Goal: Task Accomplishment & Management: Use online tool/utility

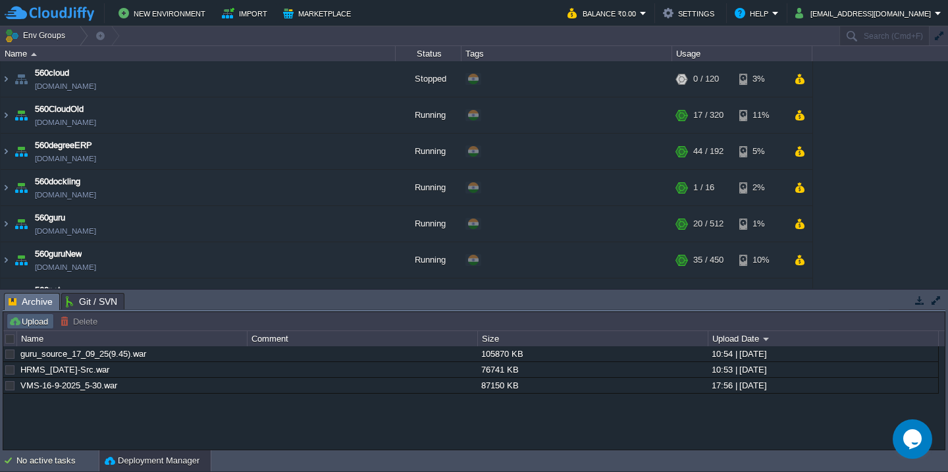
click at [37, 325] on button "Upload" at bounding box center [30, 321] width 43 height 12
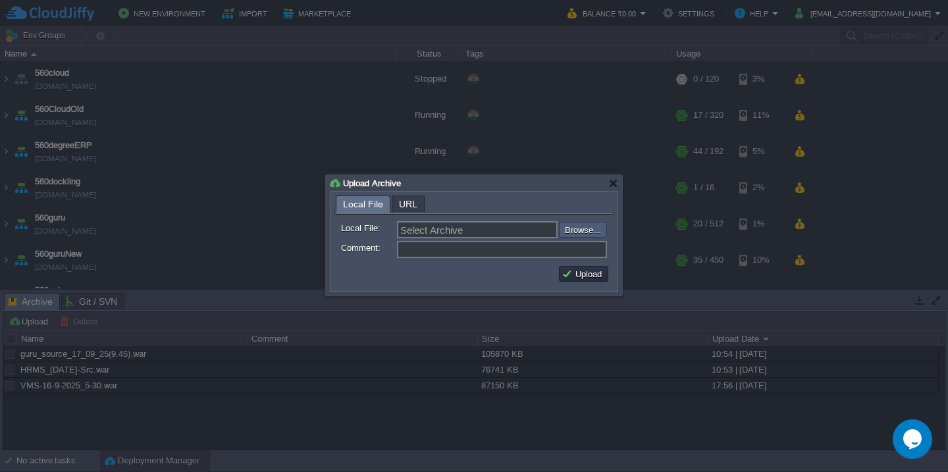
click at [596, 230] on input "file" at bounding box center [524, 230] width 167 height 16
type input "C:\fakepath\HRMS_17-09-2025-15_35.war"
type input "HRMS_17-09-2025-15_35.war"
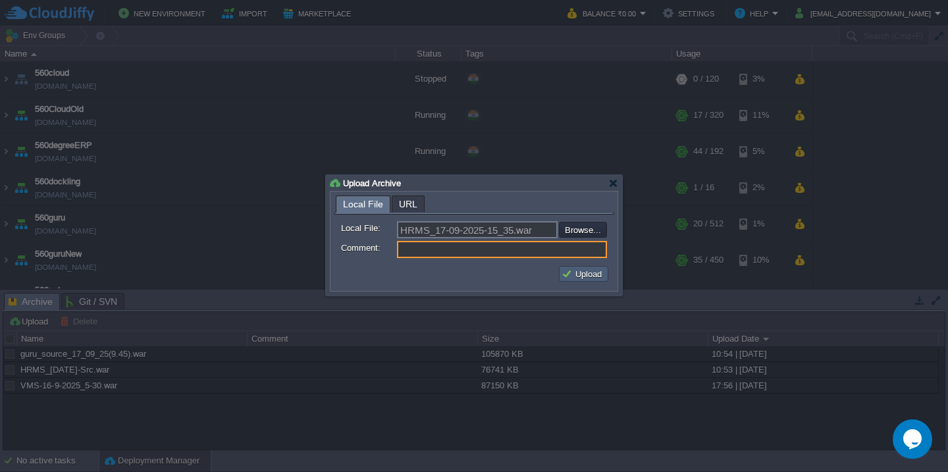
click at [576, 275] on button "Upload" at bounding box center [584, 274] width 44 height 12
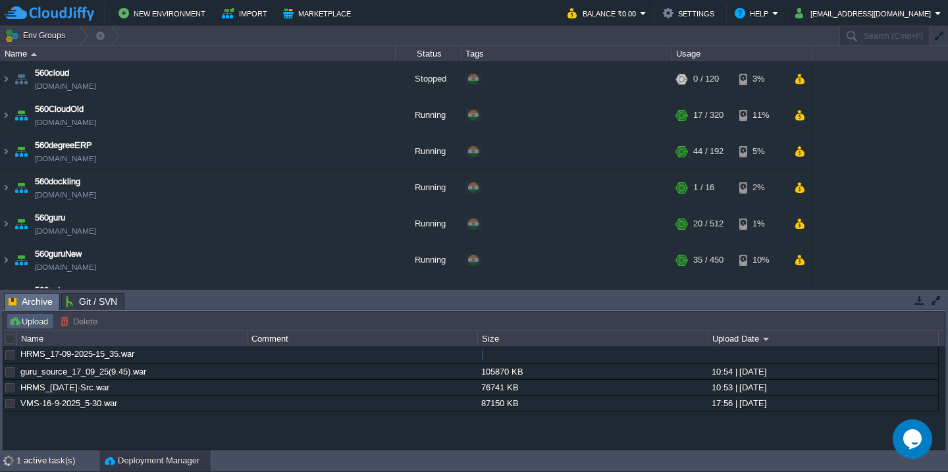
click at [23, 317] on button "Upload" at bounding box center [30, 321] width 43 height 12
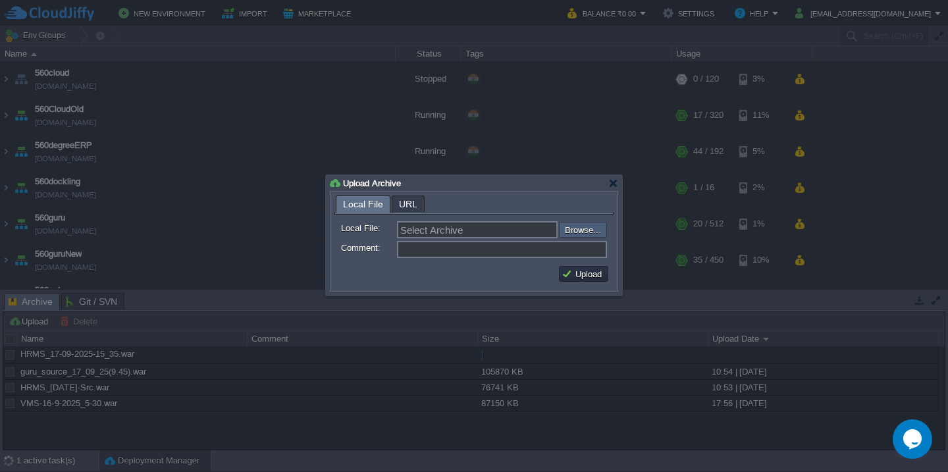
click at [586, 238] on input "file" at bounding box center [524, 230] width 167 height 16
type input "C:\fakepath\HRMSAPI_17-09-2025-15_35.war"
type input "HRMSAPI_17-09-2025-15_35.war"
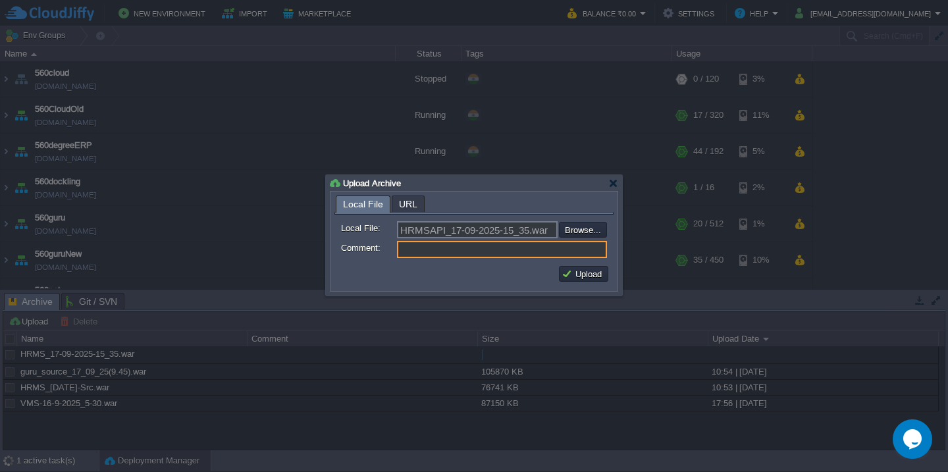
click at [594, 267] on td "Upload" at bounding box center [583, 274] width 53 height 20
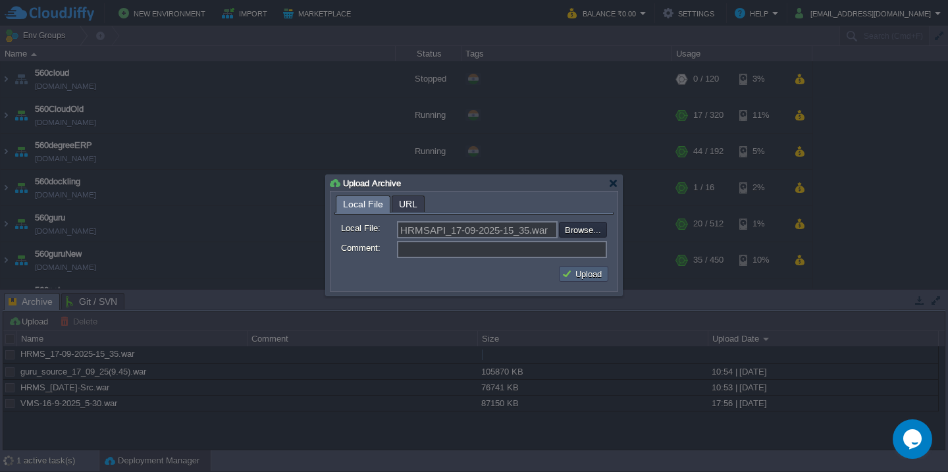
click at [584, 274] on button "Upload" at bounding box center [584, 274] width 44 height 12
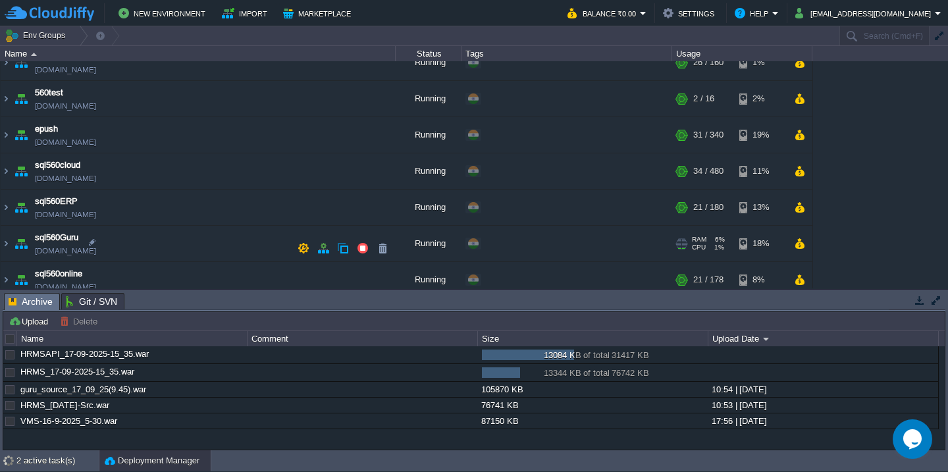
scroll to position [323, 0]
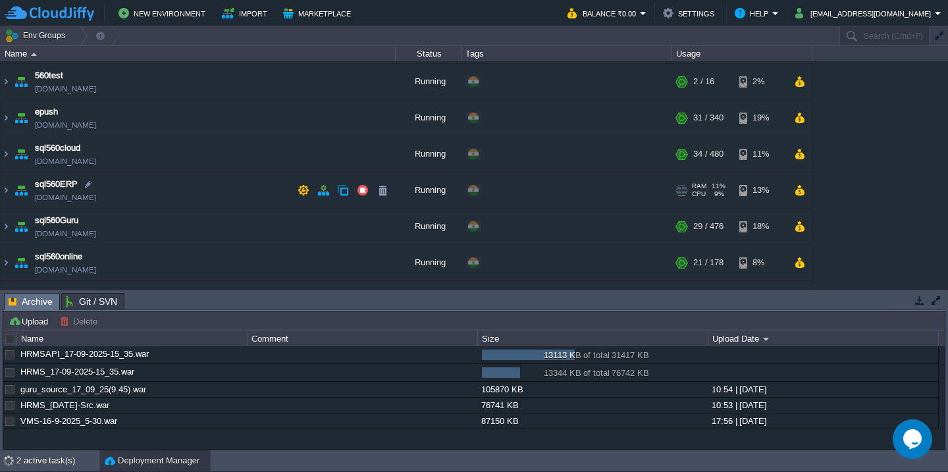
click at [193, 192] on td "sql560ERP [DOMAIN_NAME]" at bounding box center [198, 191] width 395 height 36
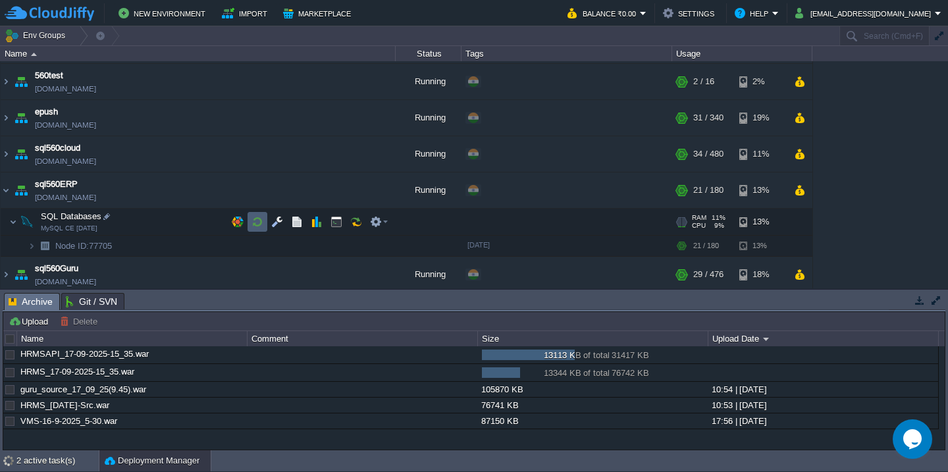
click at [259, 225] on button "button" at bounding box center [258, 222] width 12 height 12
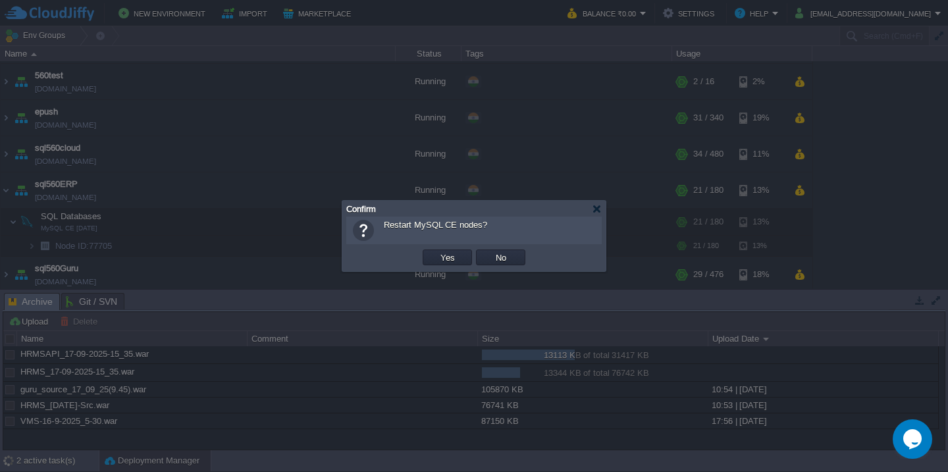
click at [437, 252] on button "Yes" at bounding box center [448, 258] width 22 height 12
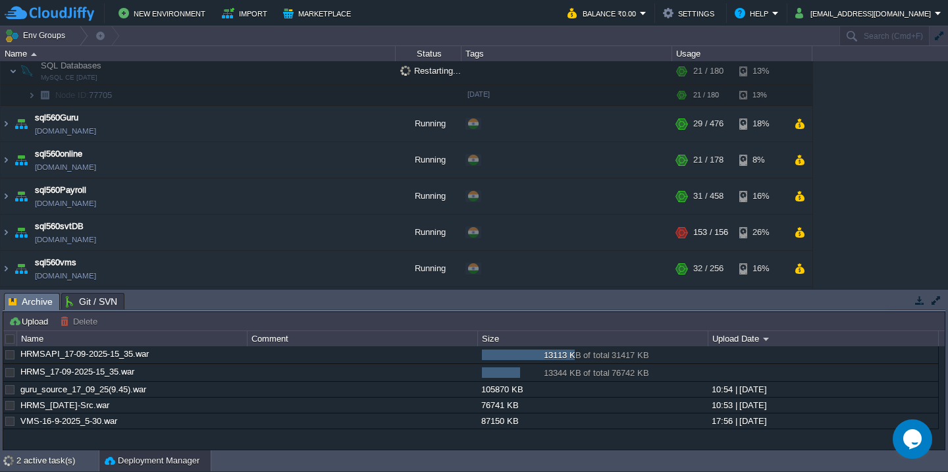
scroll to position [601, 0]
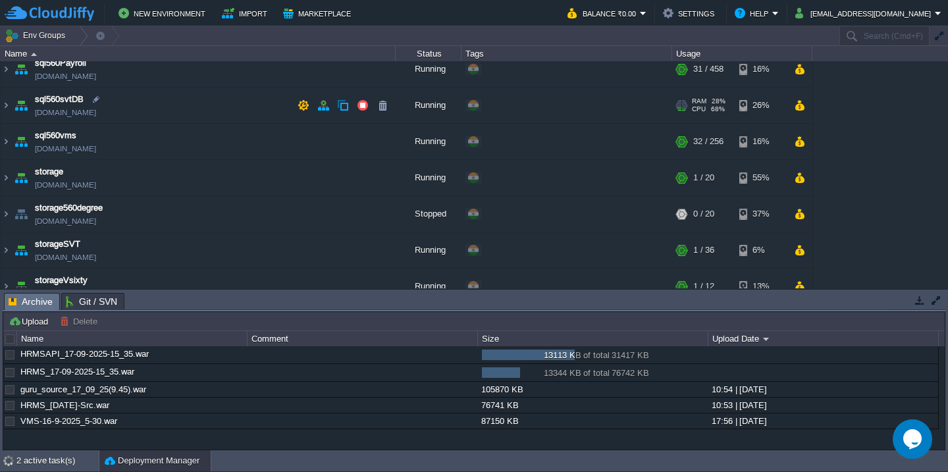
click at [223, 110] on td "sql560svtDB [DOMAIN_NAME]" at bounding box center [198, 106] width 395 height 36
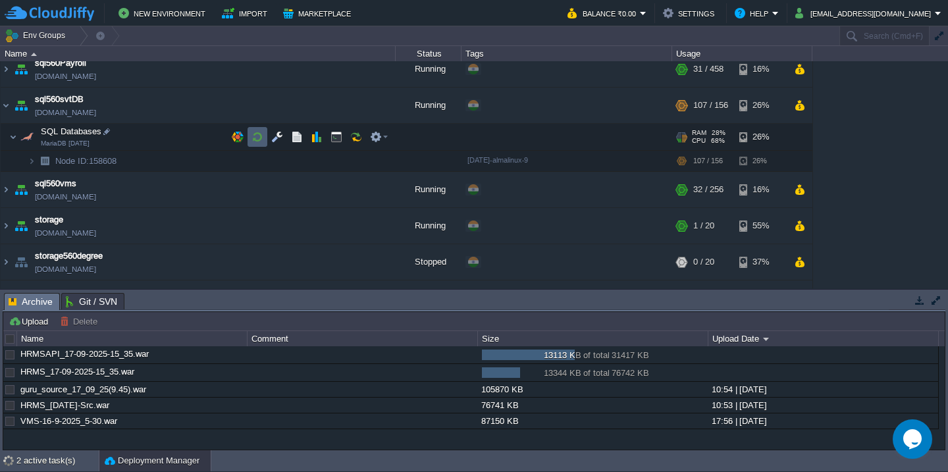
click at [265, 140] on td at bounding box center [258, 137] width 20 height 20
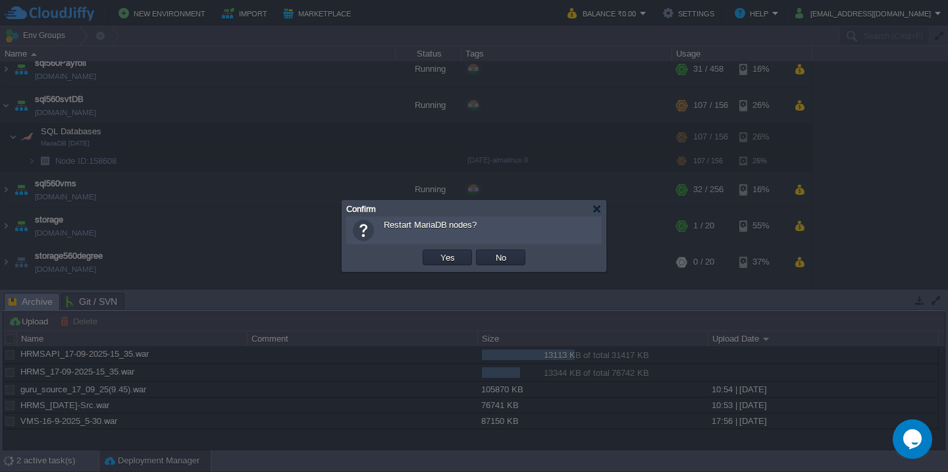
click at [437, 252] on button "Yes" at bounding box center [448, 258] width 22 height 12
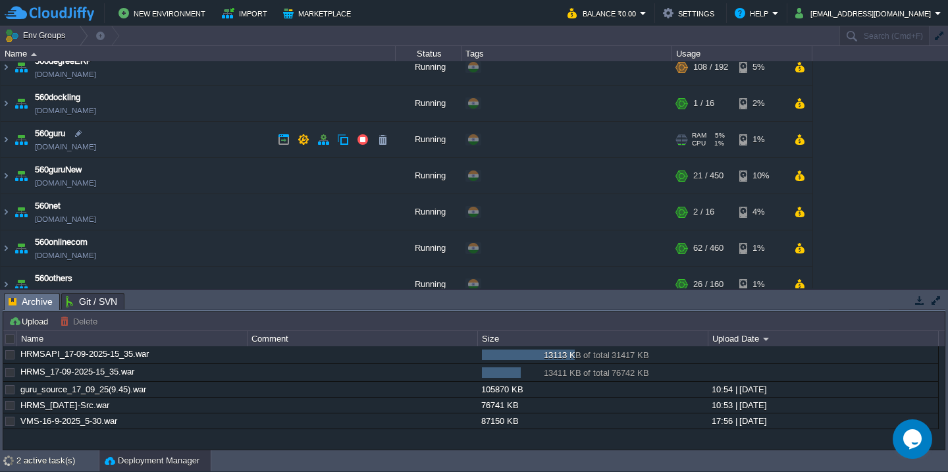
scroll to position [0, 0]
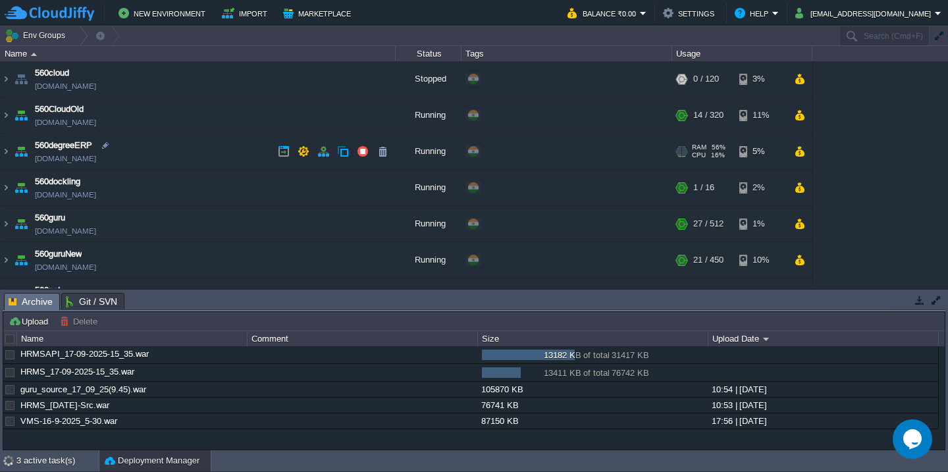
click at [205, 155] on td "560degreeERP [DOMAIN_NAME]" at bounding box center [198, 152] width 395 height 36
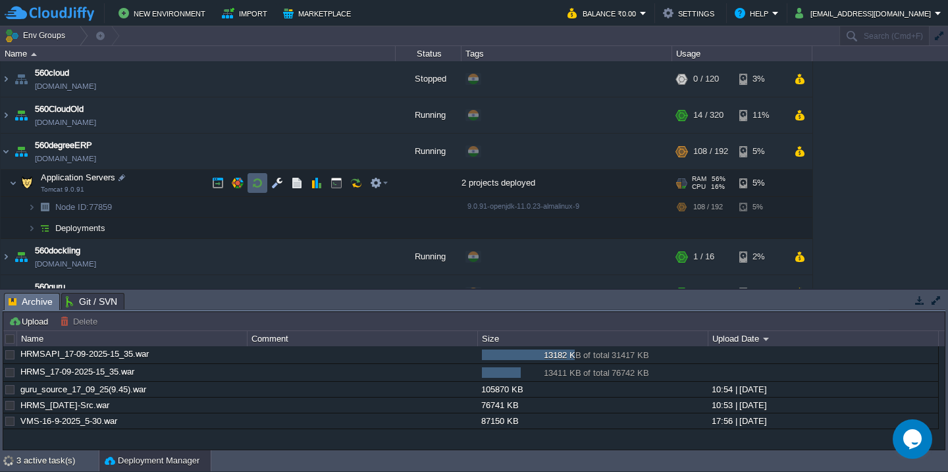
click at [262, 182] on button "button" at bounding box center [258, 183] width 12 height 12
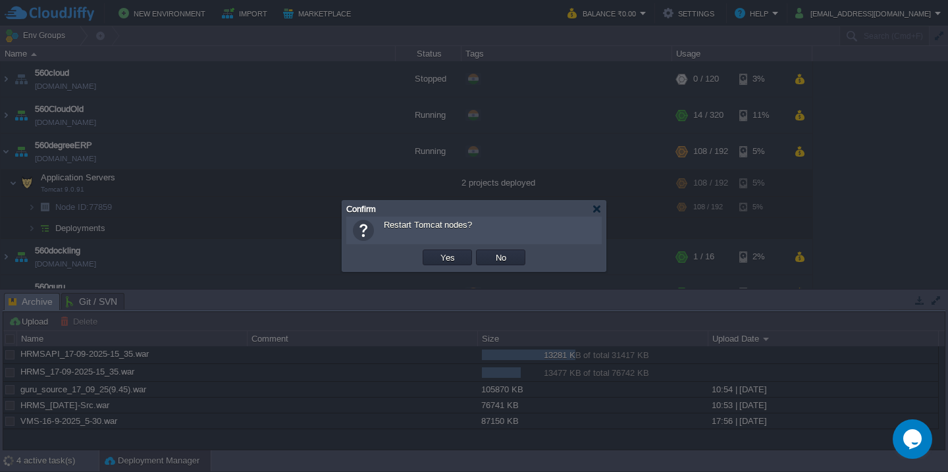
scroll to position [326, 0]
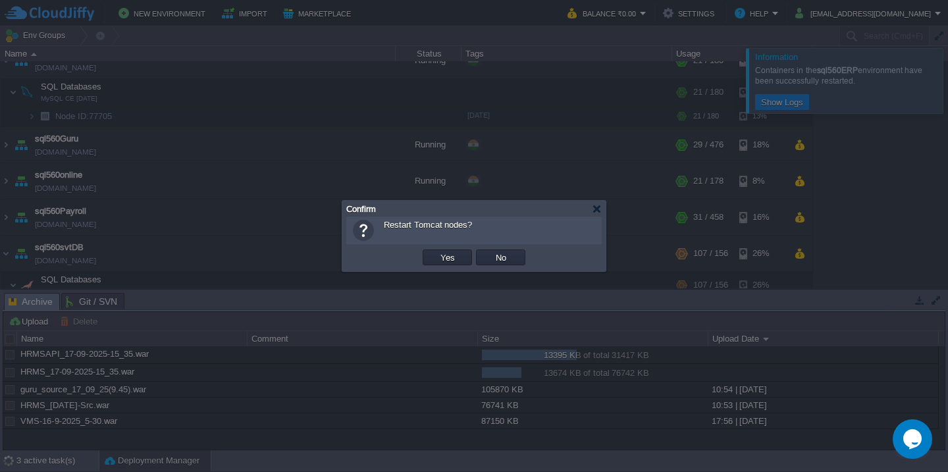
click at [437, 252] on button "Yes" at bounding box center [448, 258] width 22 height 12
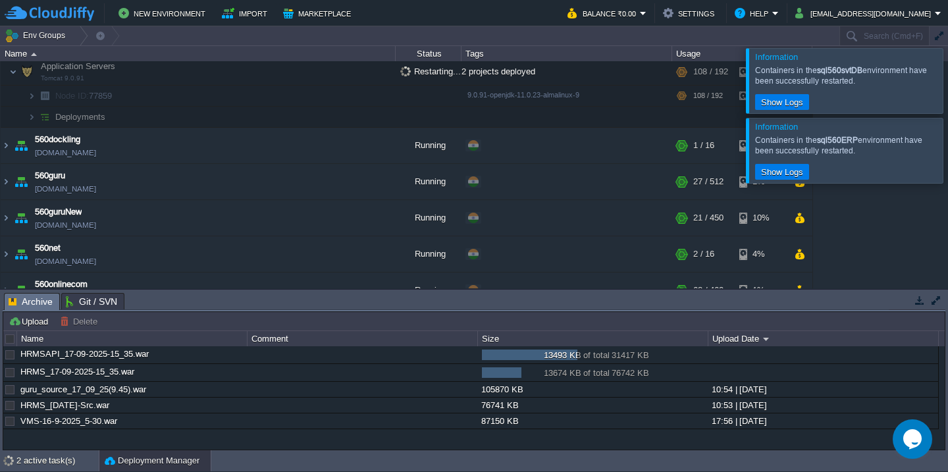
scroll to position [915, 0]
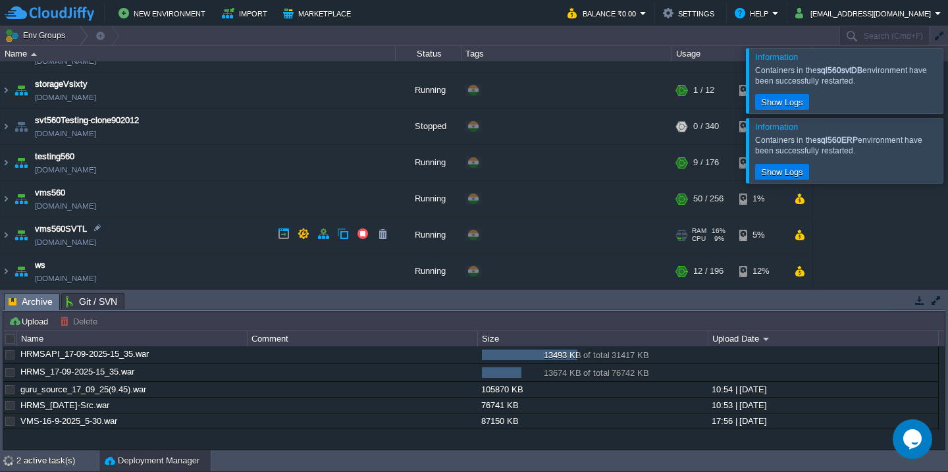
click at [200, 233] on td "vms560SVTL [DOMAIN_NAME]" at bounding box center [198, 235] width 395 height 36
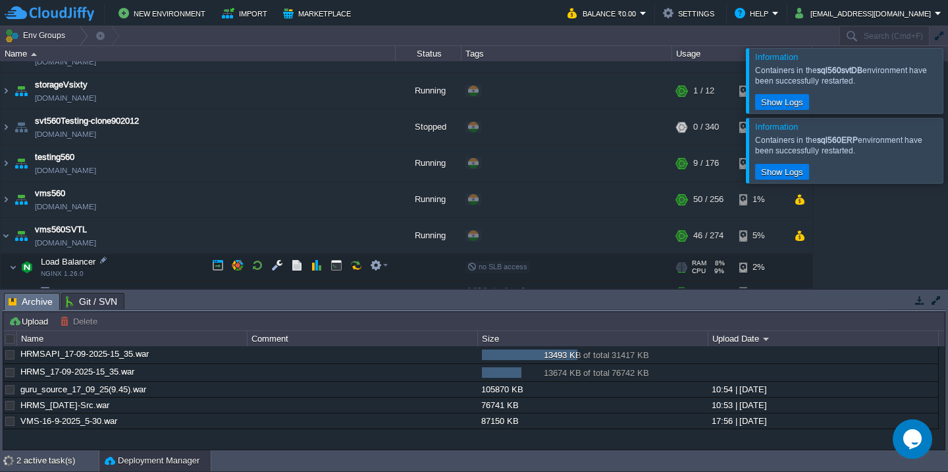
scroll to position [1029, 0]
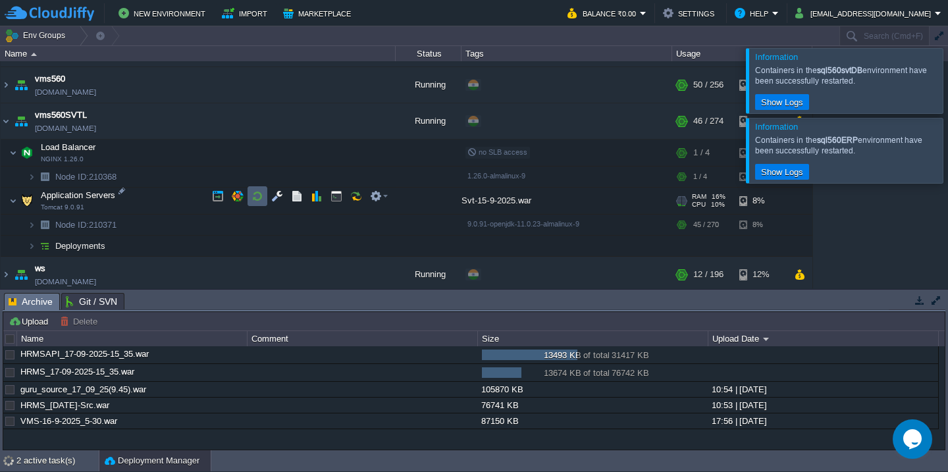
click at [254, 198] on button "button" at bounding box center [258, 196] width 12 height 12
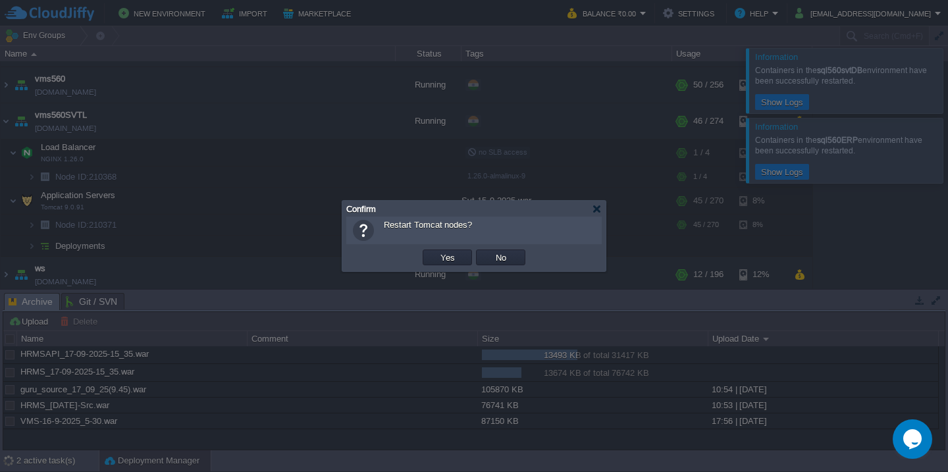
click at [437, 252] on button "Yes" at bounding box center [448, 258] width 22 height 12
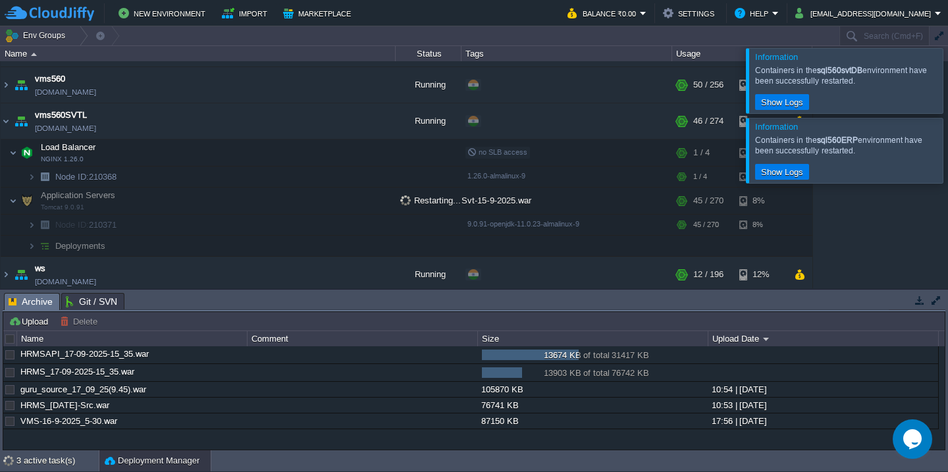
scroll to position [109, 0]
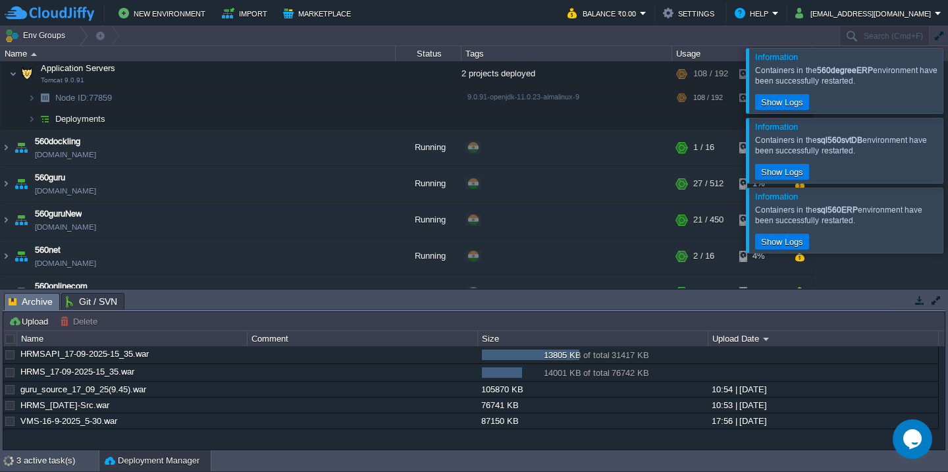
click at [948, 80] on div at bounding box center [964, 80] width 0 height 65
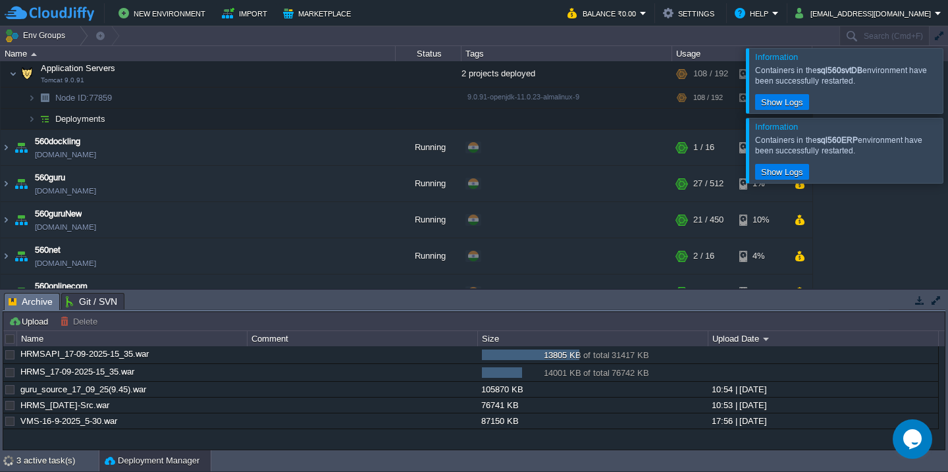
click at [948, 80] on div at bounding box center [964, 80] width 0 height 65
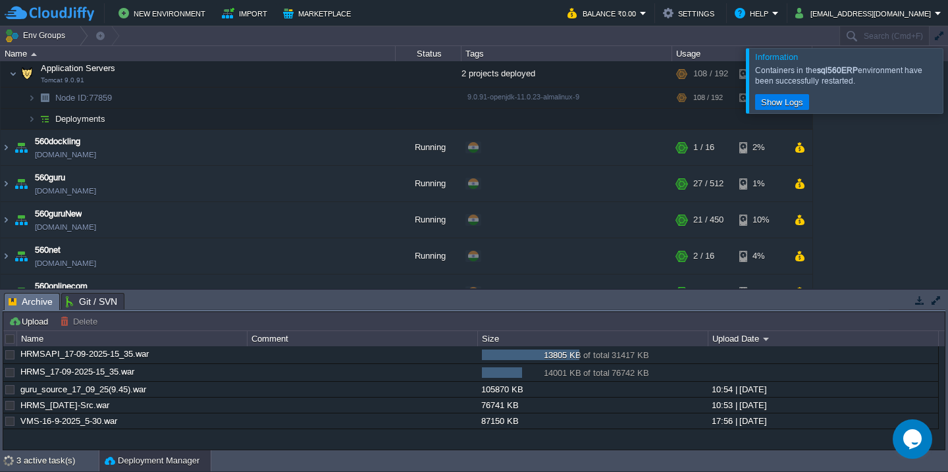
click at [948, 80] on div at bounding box center [964, 80] width 0 height 65
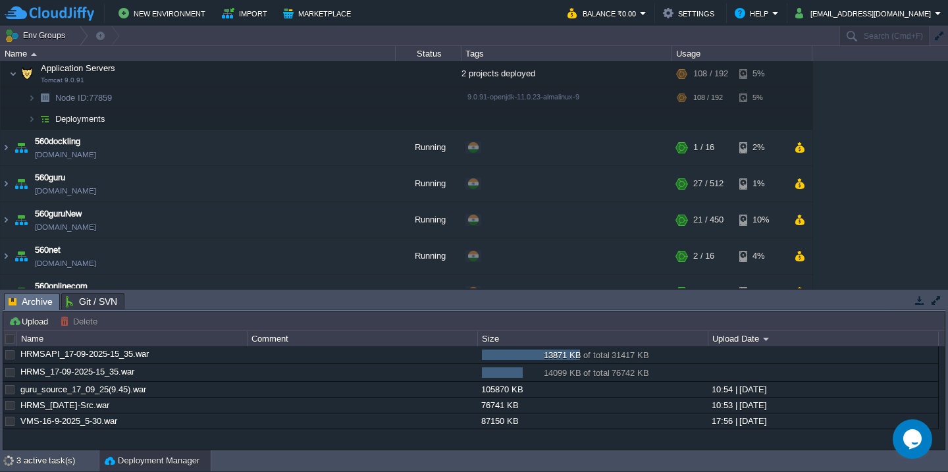
scroll to position [940, 0]
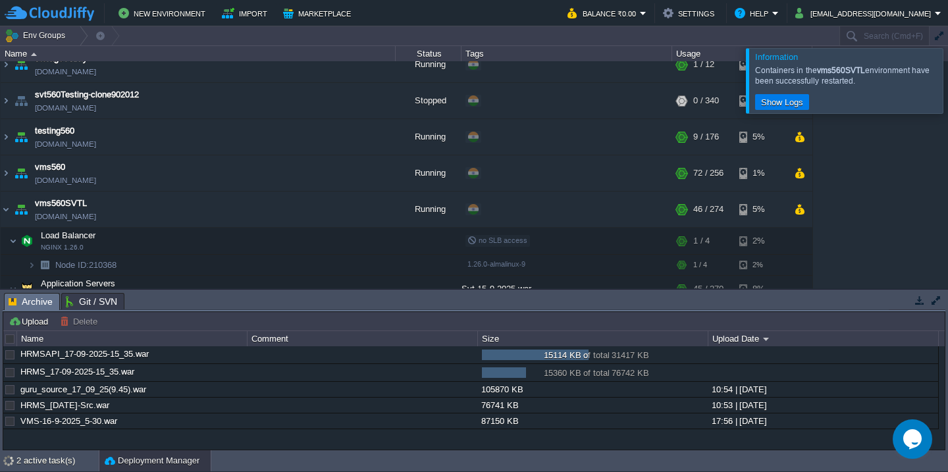
click at [948, 80] on div at bounding box center [964, 80] width 0 height 65
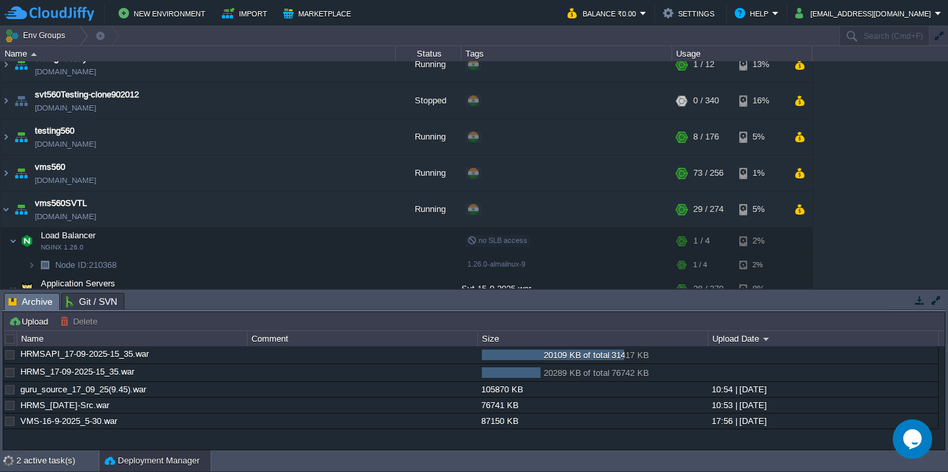
click at [914, 179] on div "560cloud [DOMAIN_NAME] Stopped + Add to Env Group RAM 0% CPU 0% 0 / 120 3% 560C…" at bounding box center [474, 174] width 948 height 227
